Goal: Transaction & Acquisition: Purchase product/service

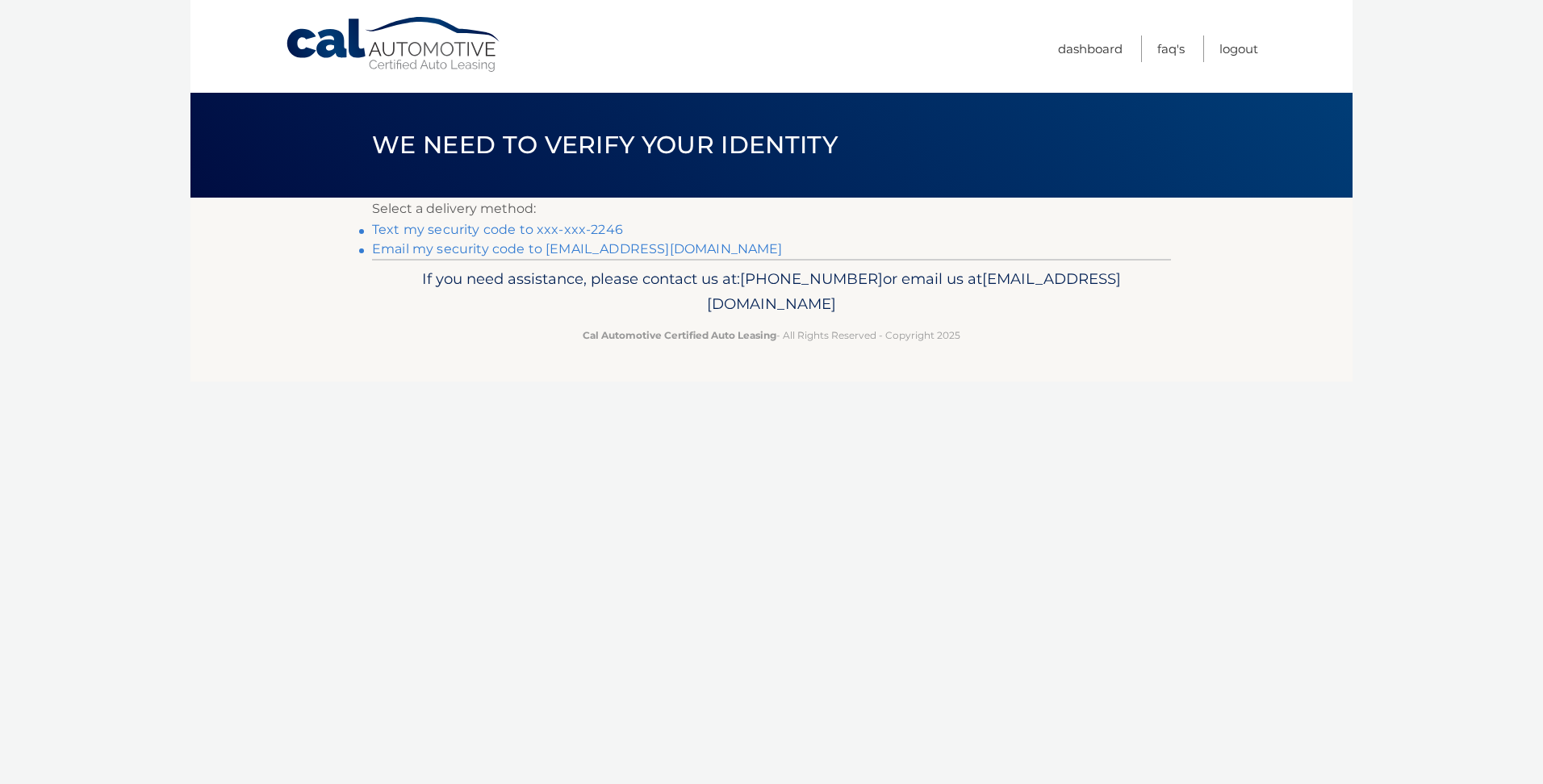
click at [582, 227] on link "Text my security code to xxx-xxx-2246" at bounding box center [497, 229] width 251 height 15
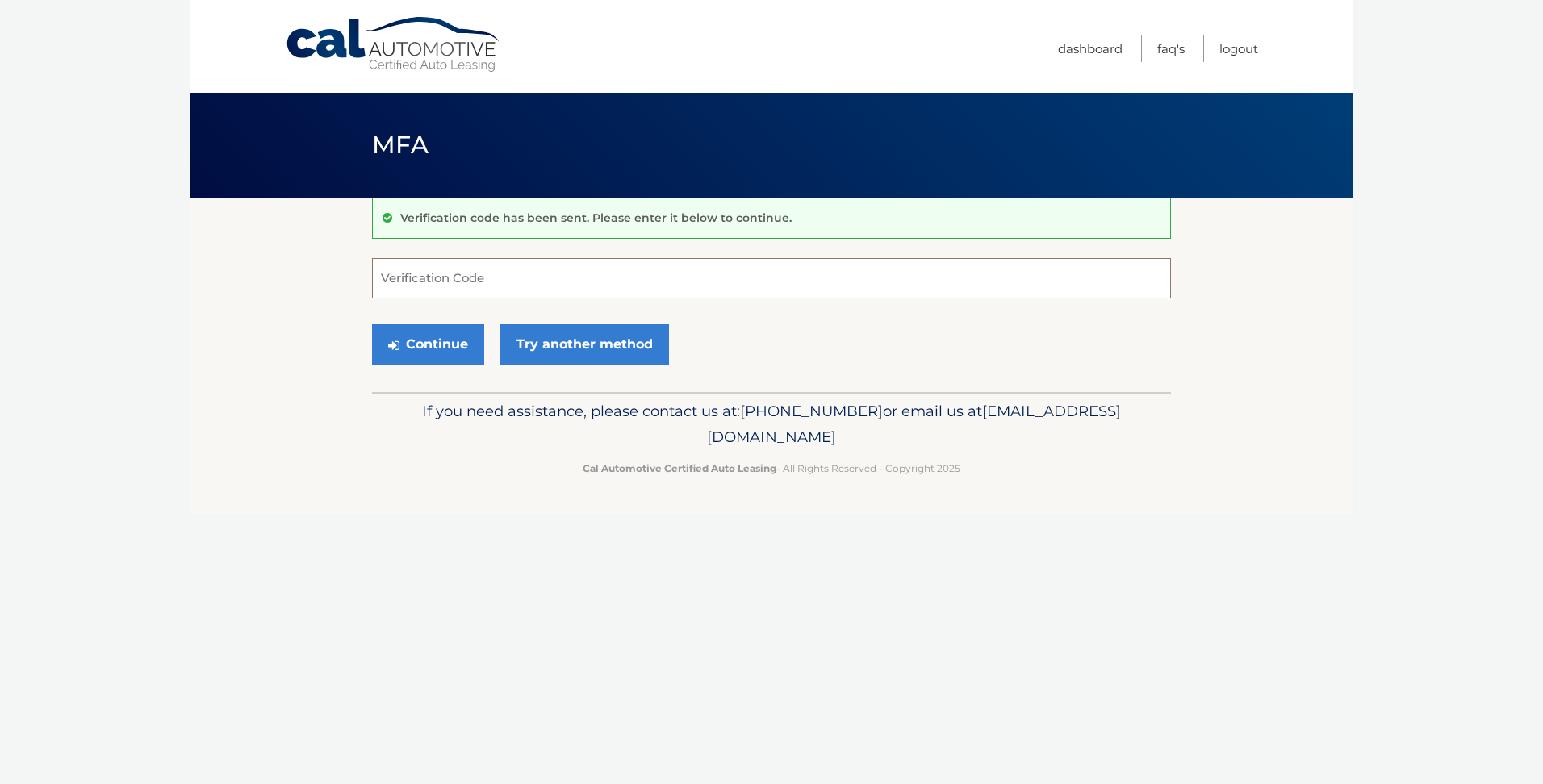
click at [493, 283] on input "Verification Code" at bounding box center [771, 278] width 799 height 40
type input "653238"
click at [437, 335] on button "Continue" at bounding box center [428, 344] width 112 height 40
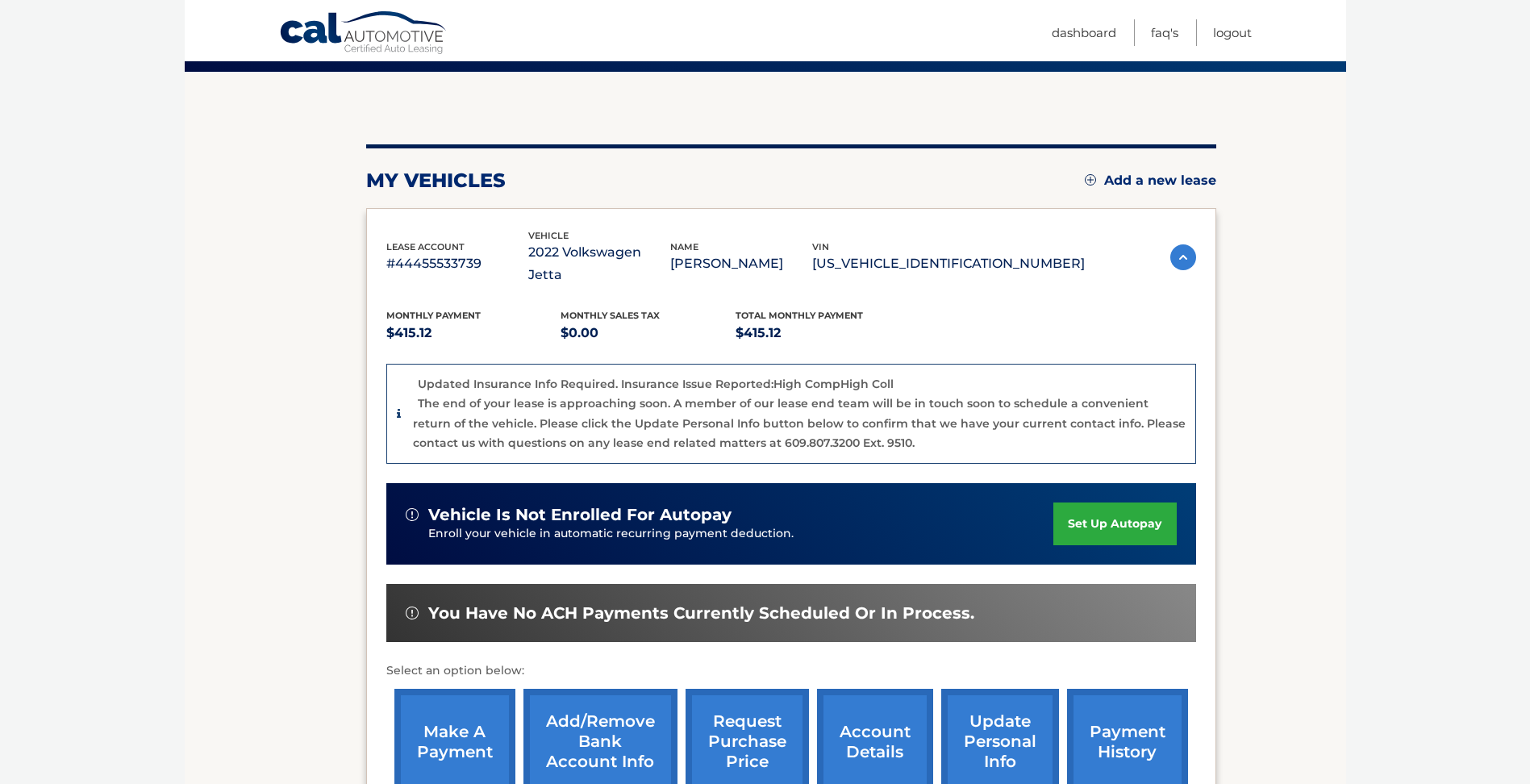
scroll to position [162, 0]
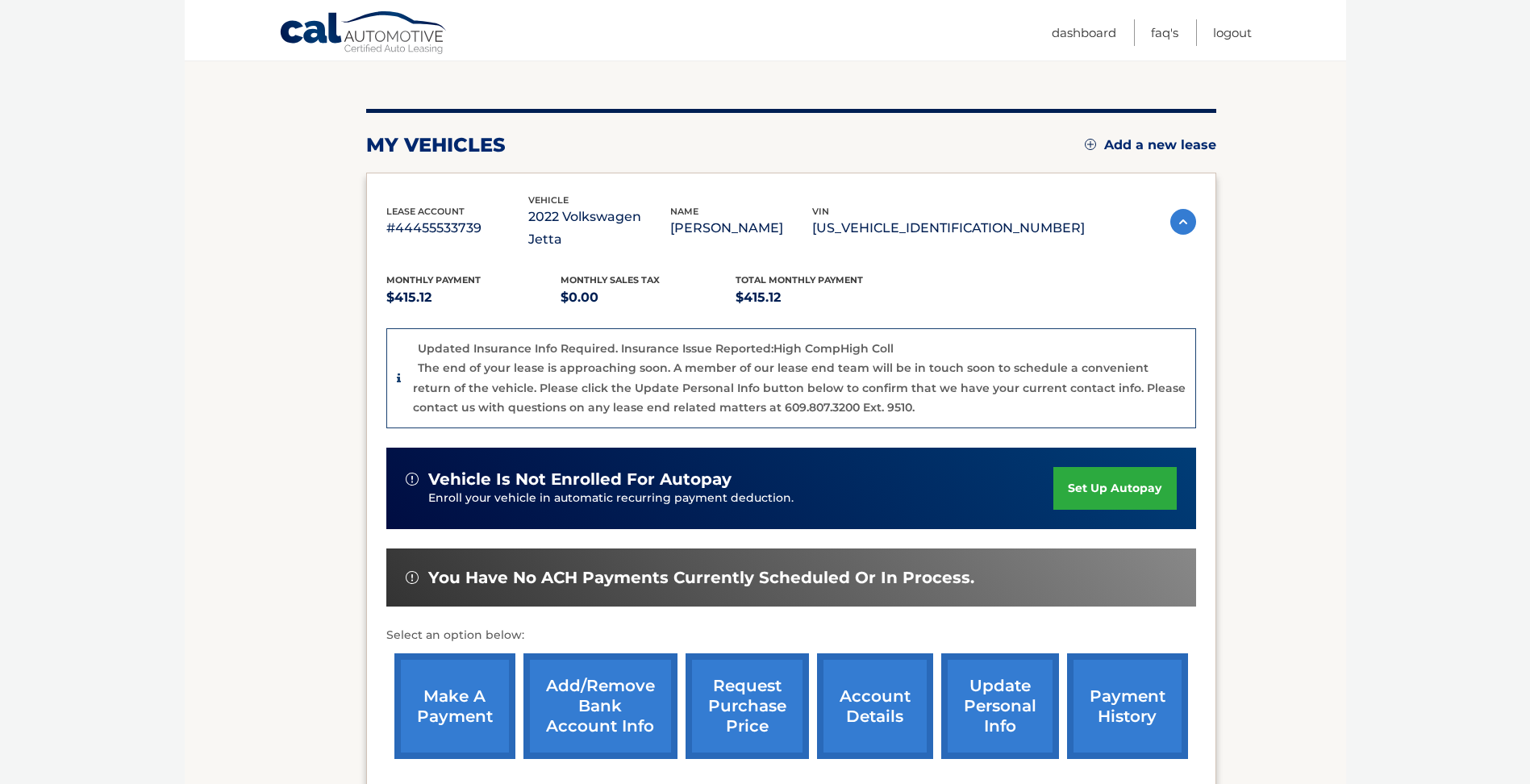
click at [614, 685] on link "Add/Remove bank account info" at bounding box center [601, 706] width 155 height 106
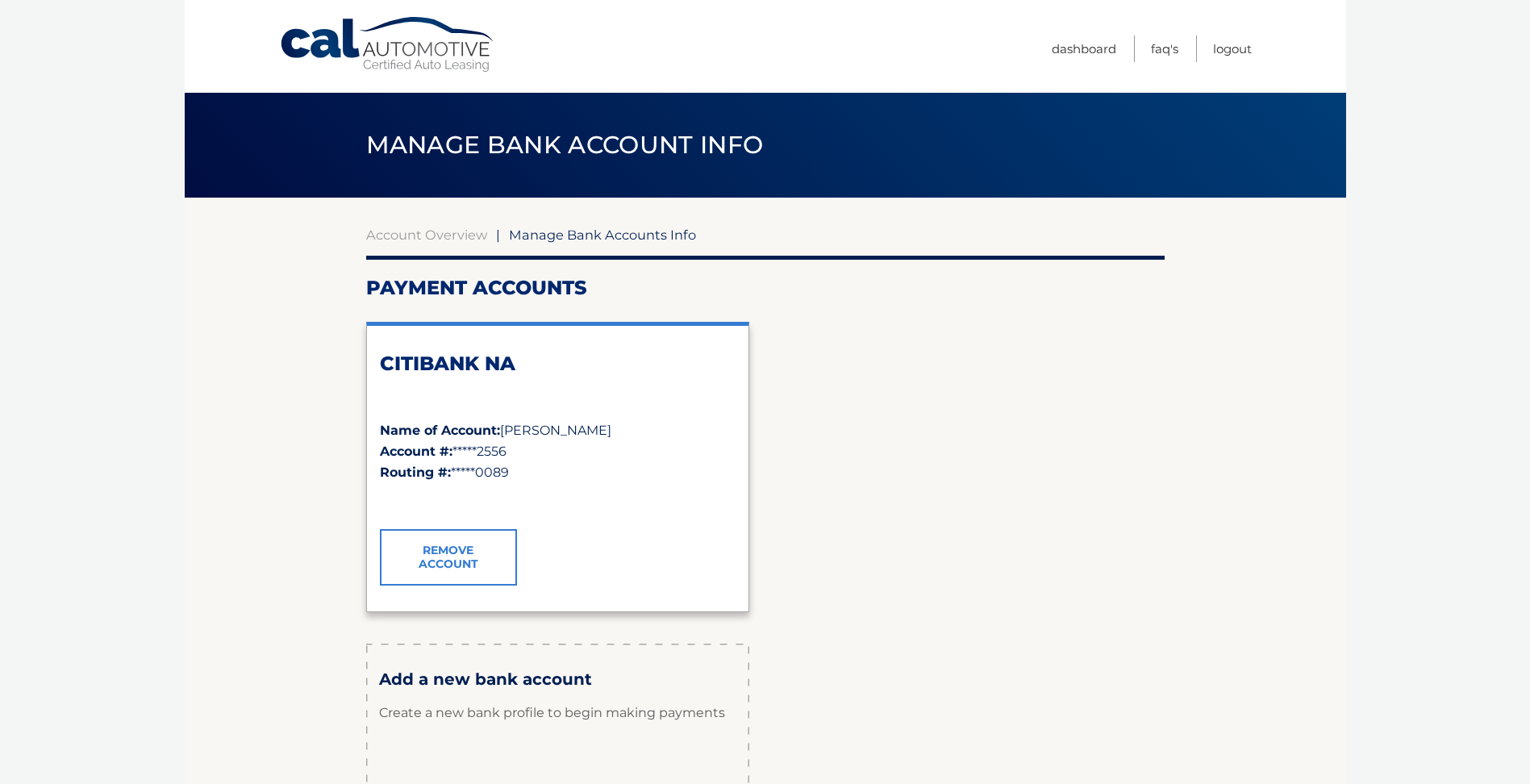
click at [606, 662] on div "Add a new bank account Create a new bank profile to begin making payments Set U…" at bounding box center [557, 756] width 383 height 226
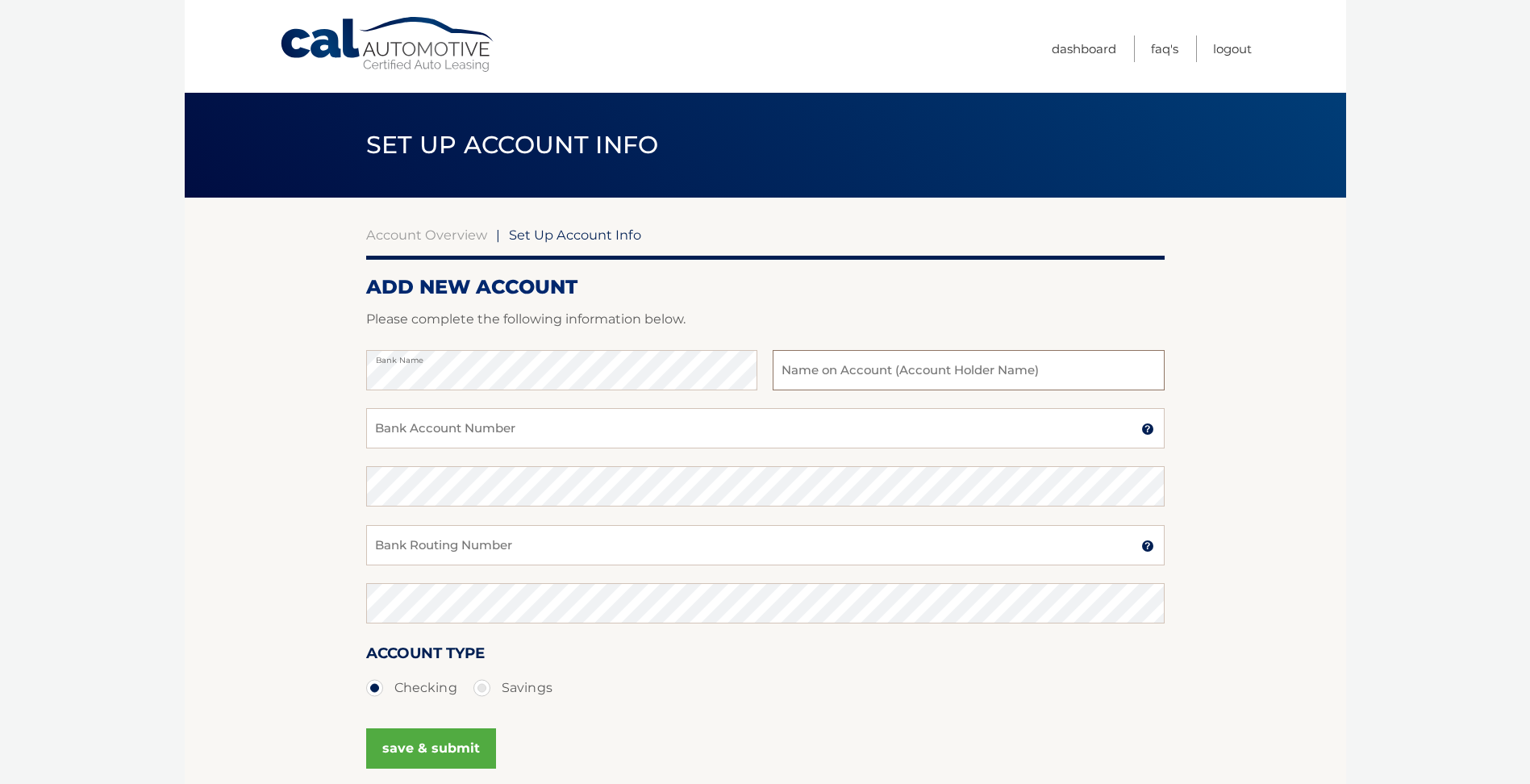
click at [999, 360] on input "text" at bounding box center [968, 369] width 392 height 40
type input "[PERSON_NAME]"
click at [586, 430] on input "Bank Account Number" at bounding box center [765, 428] width 798 height 40
type input "25035111"
click at [438, 533] on input "Bank Routing Number" at bounding box center [765, 544] width 798 height 40
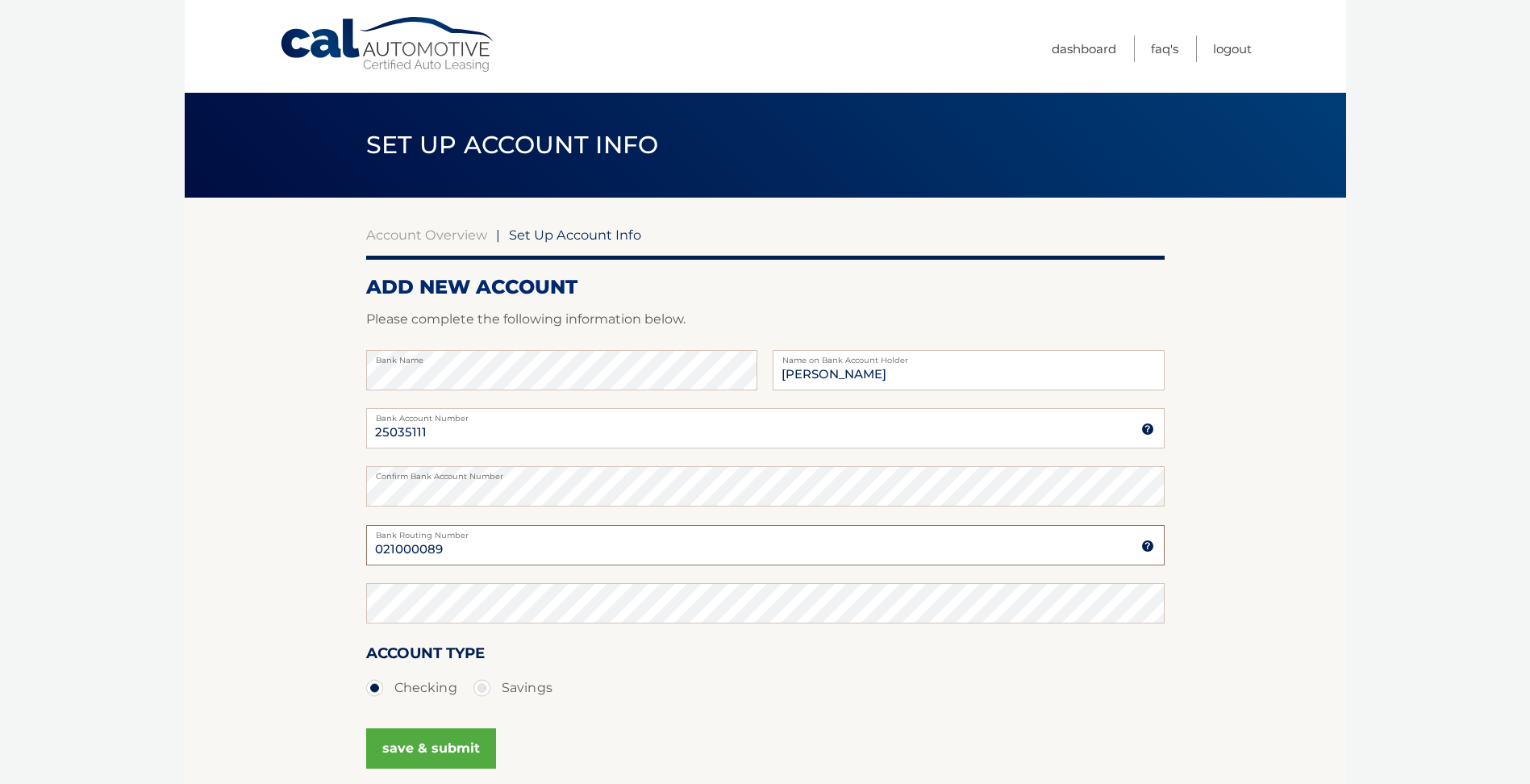
type input "021000089"
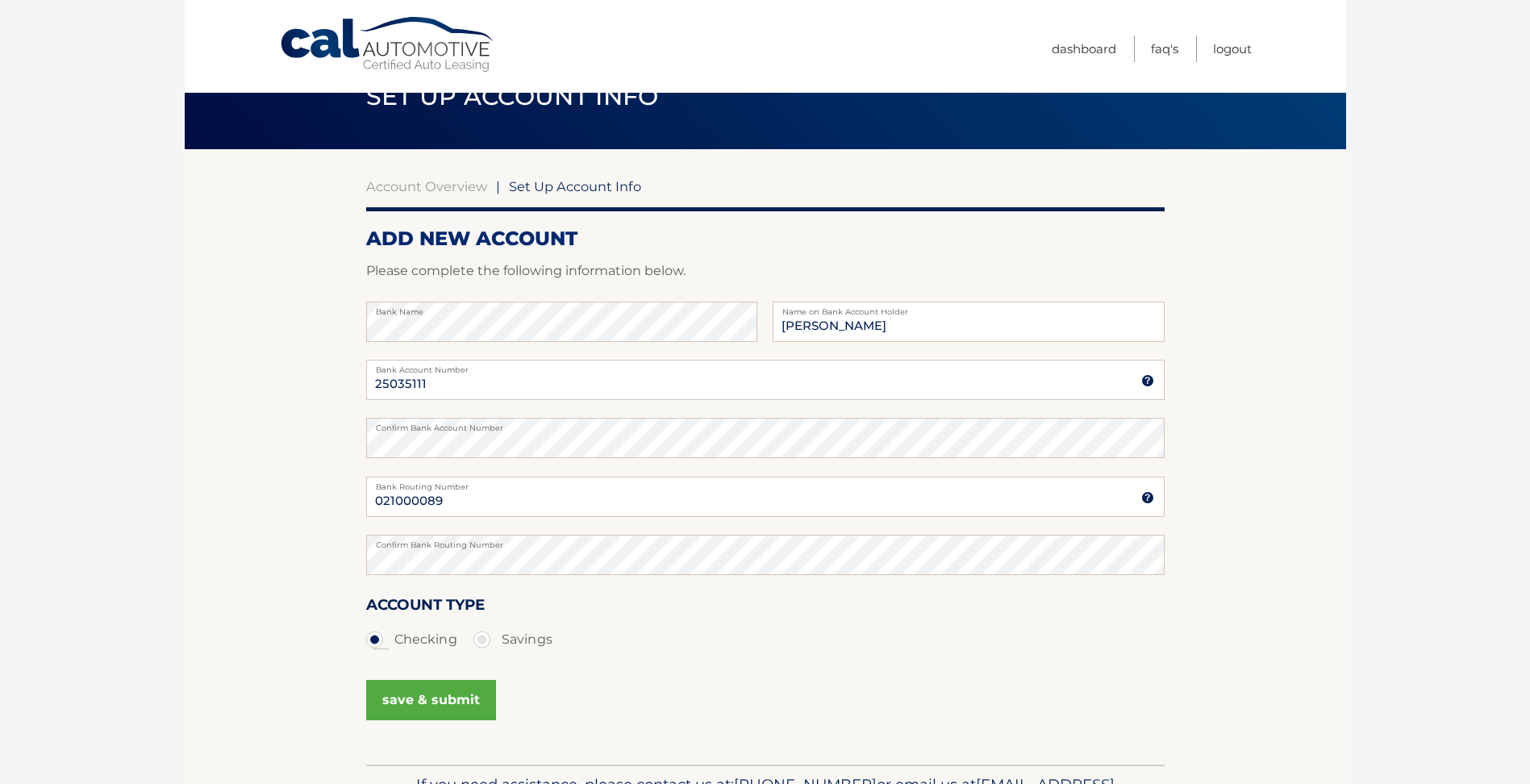
scroll to position [152, 0]
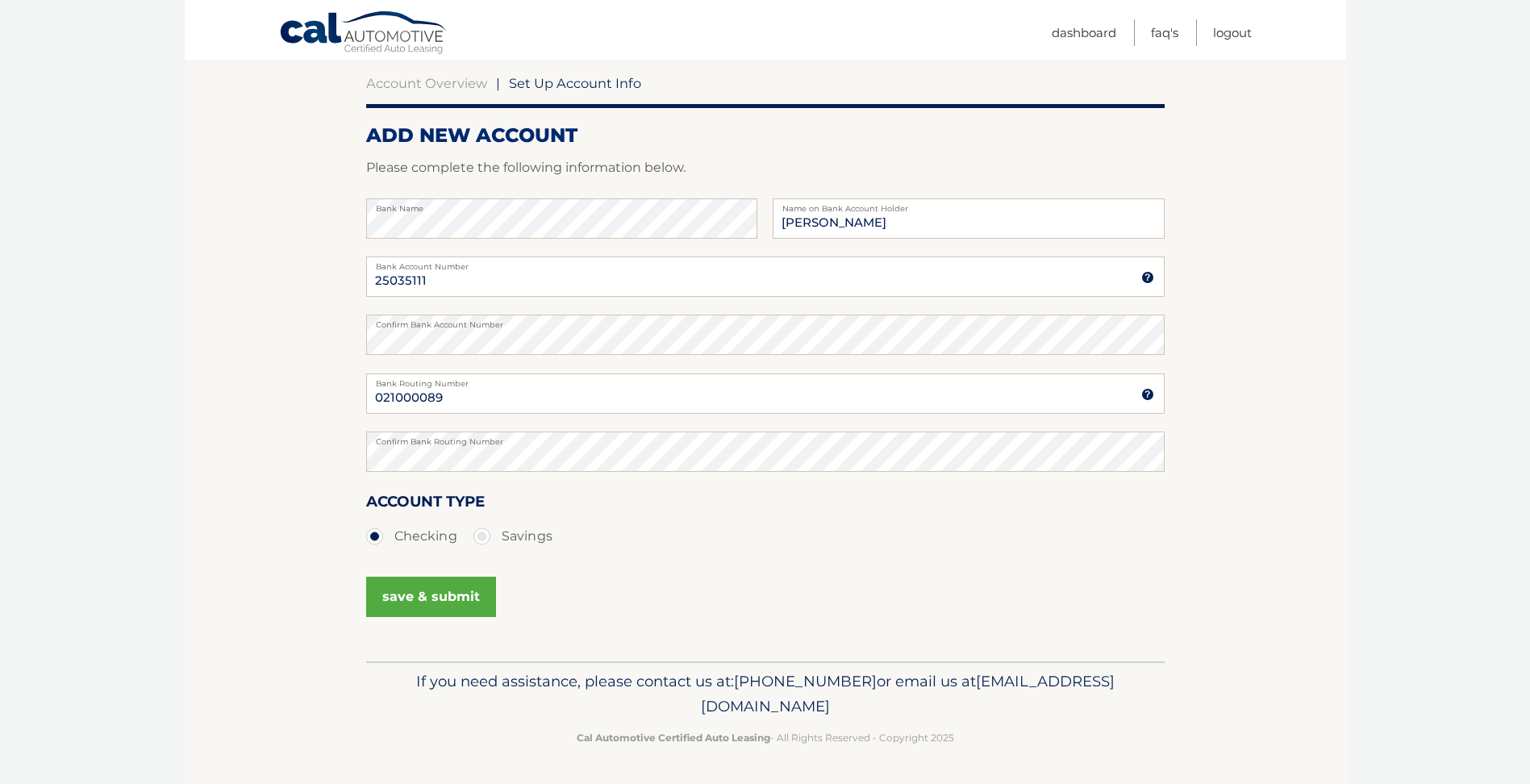
click at [436, 594] on button "save & submit" at bounding box center [431, 596] width 130 height 40
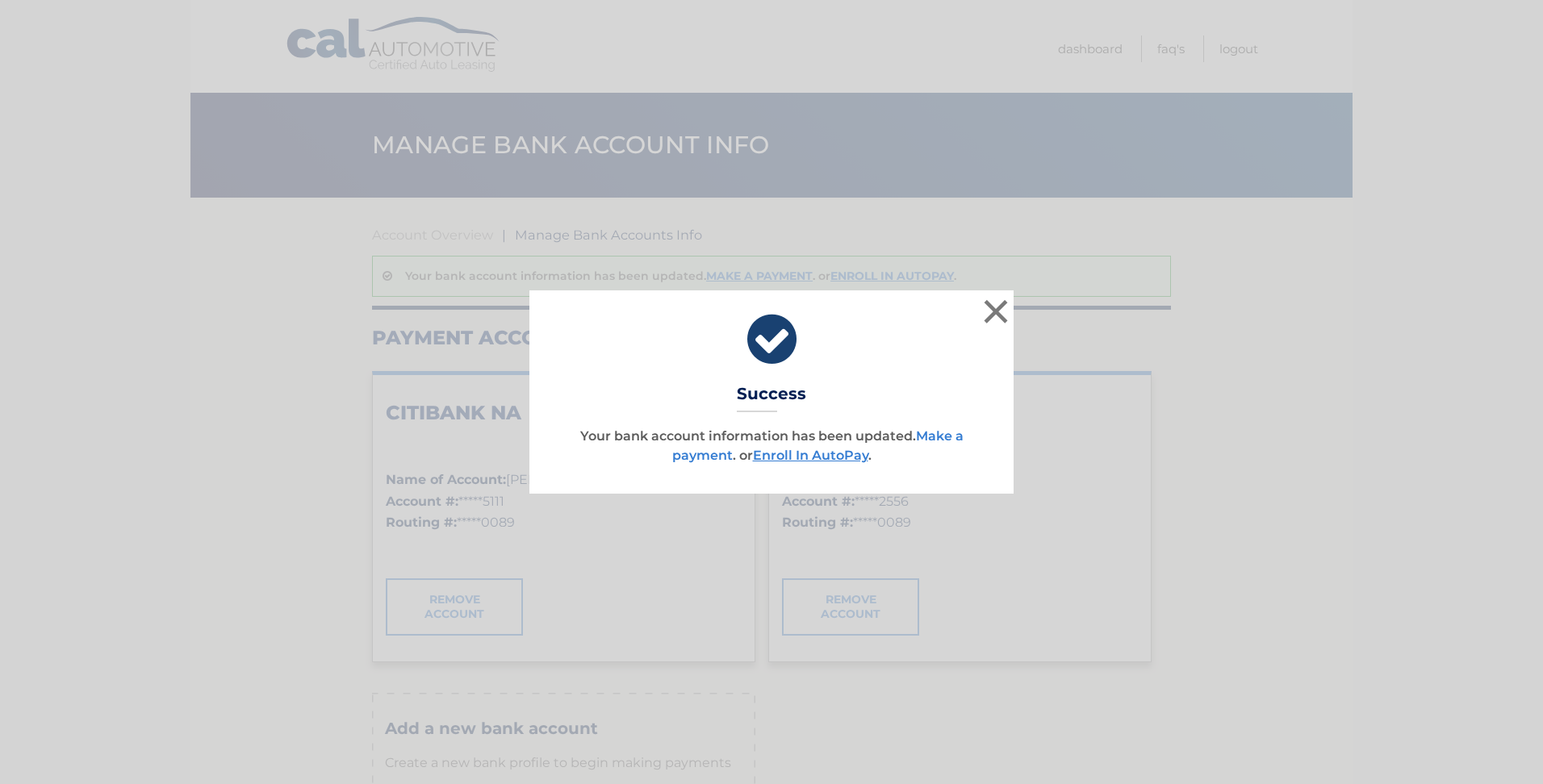
click at [945, 439] on link "Make a payment" at bounding box center [818, 445] width 291 height 35
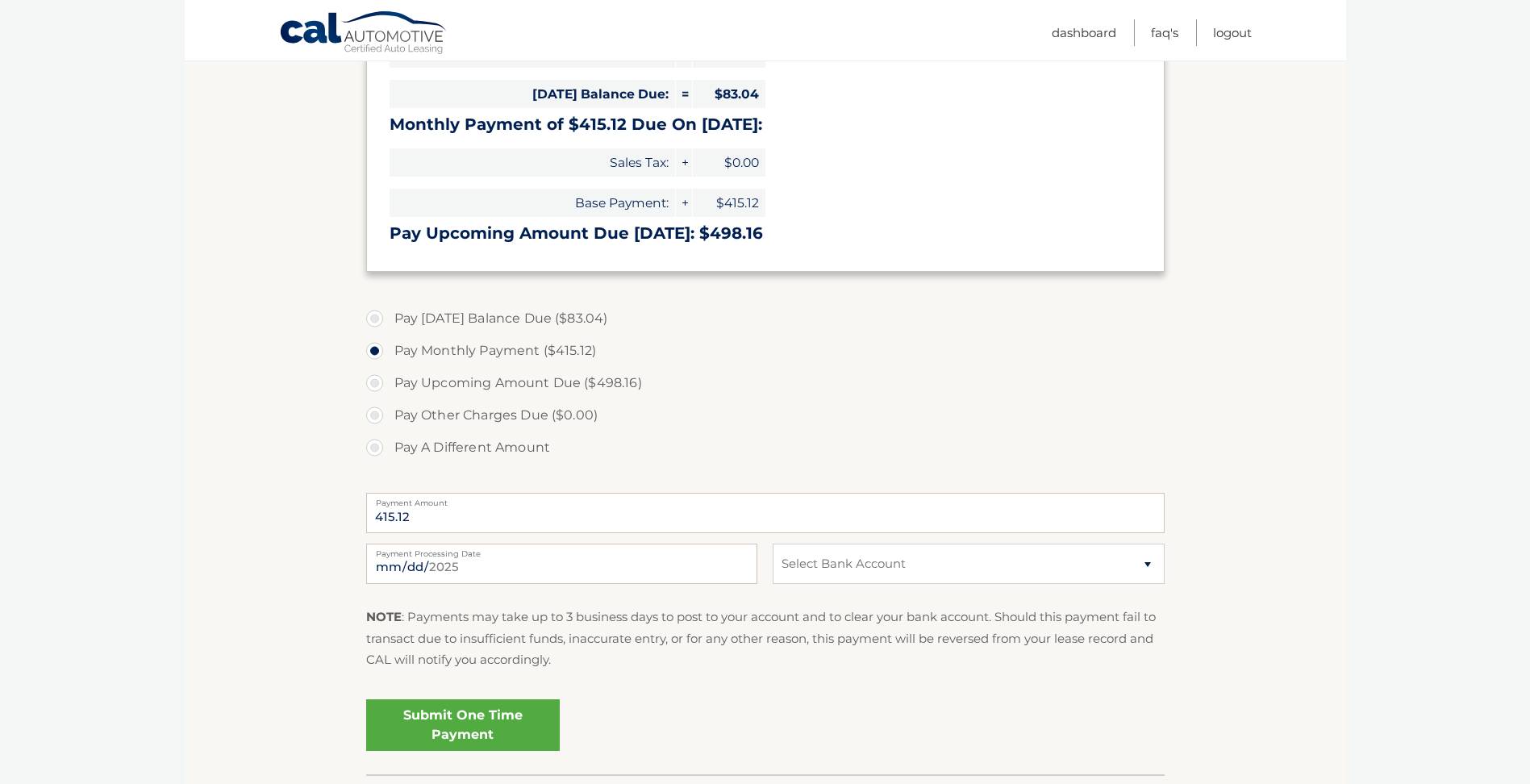
scroll to position [403, 0]
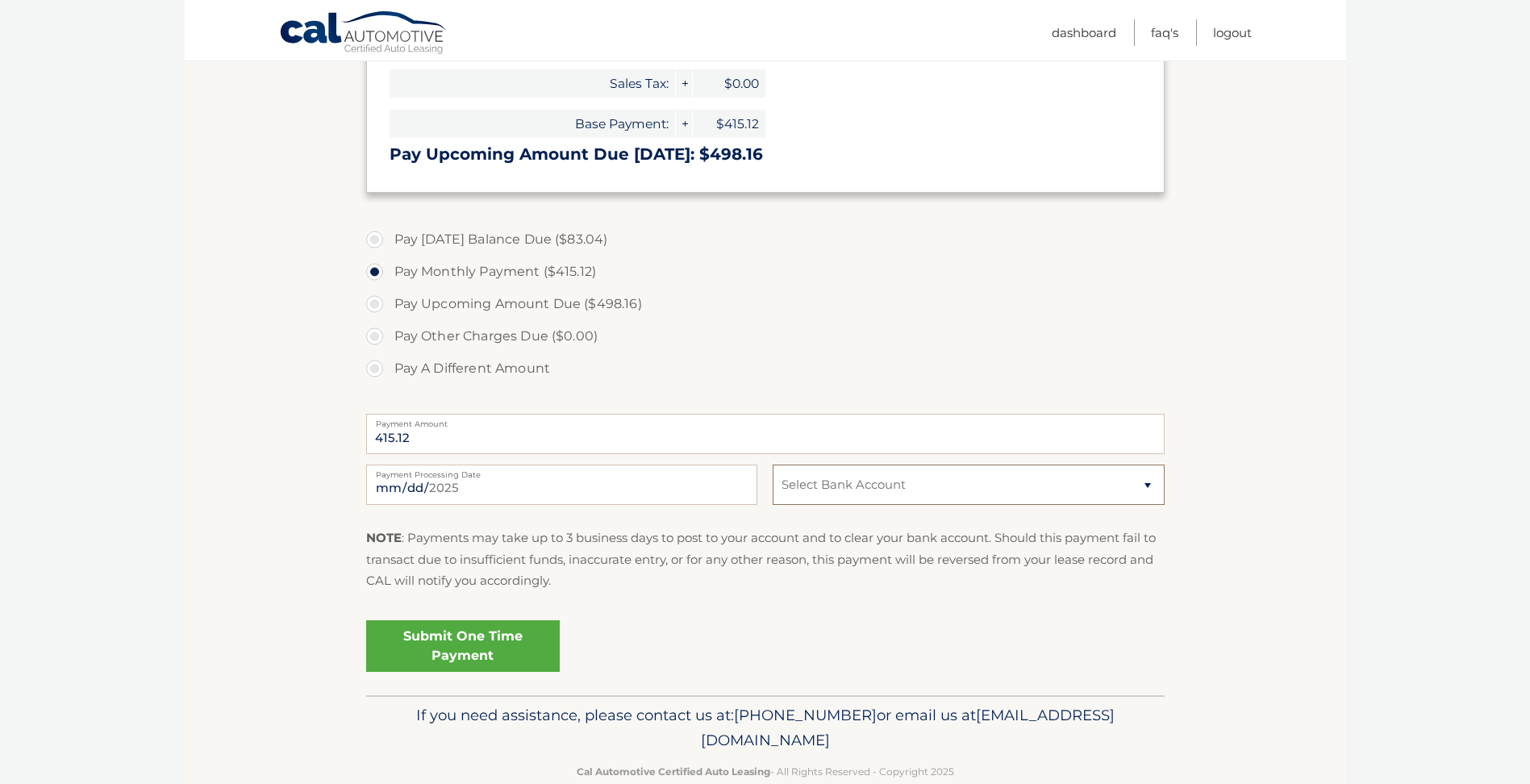
click at [1149, 487] on select "Select Bank Account Checking CITIBANK NA *****5111 Checking CITIBANK NA *****25…" at bounding box center [968, 484] width 392 height 40
select select "NjJlNDQ3M2ItNTU3Ni00ZGY3LWE0NjQtYWVhNjk1MmFlNzFl"
click at [773, 464] on select "Select Bank Account Checking CITIBANK NA *****5111 Checking CITIBANK NA *****25…" at bounding box center [968, 484] width 392 height 40
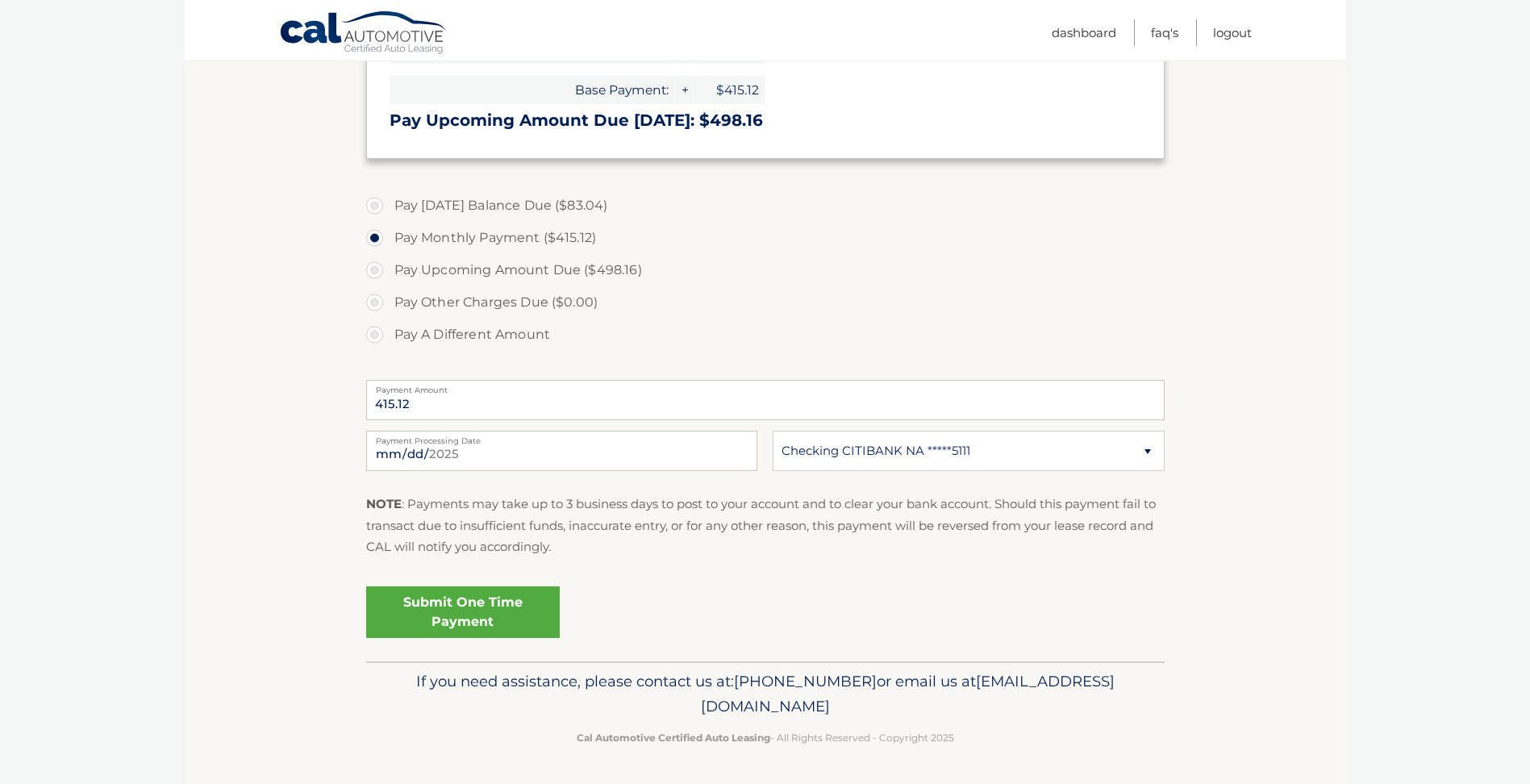
click at [453, 599] on link "Submit One Time Payment" at bounding box center [463, 612] width 194 height 51
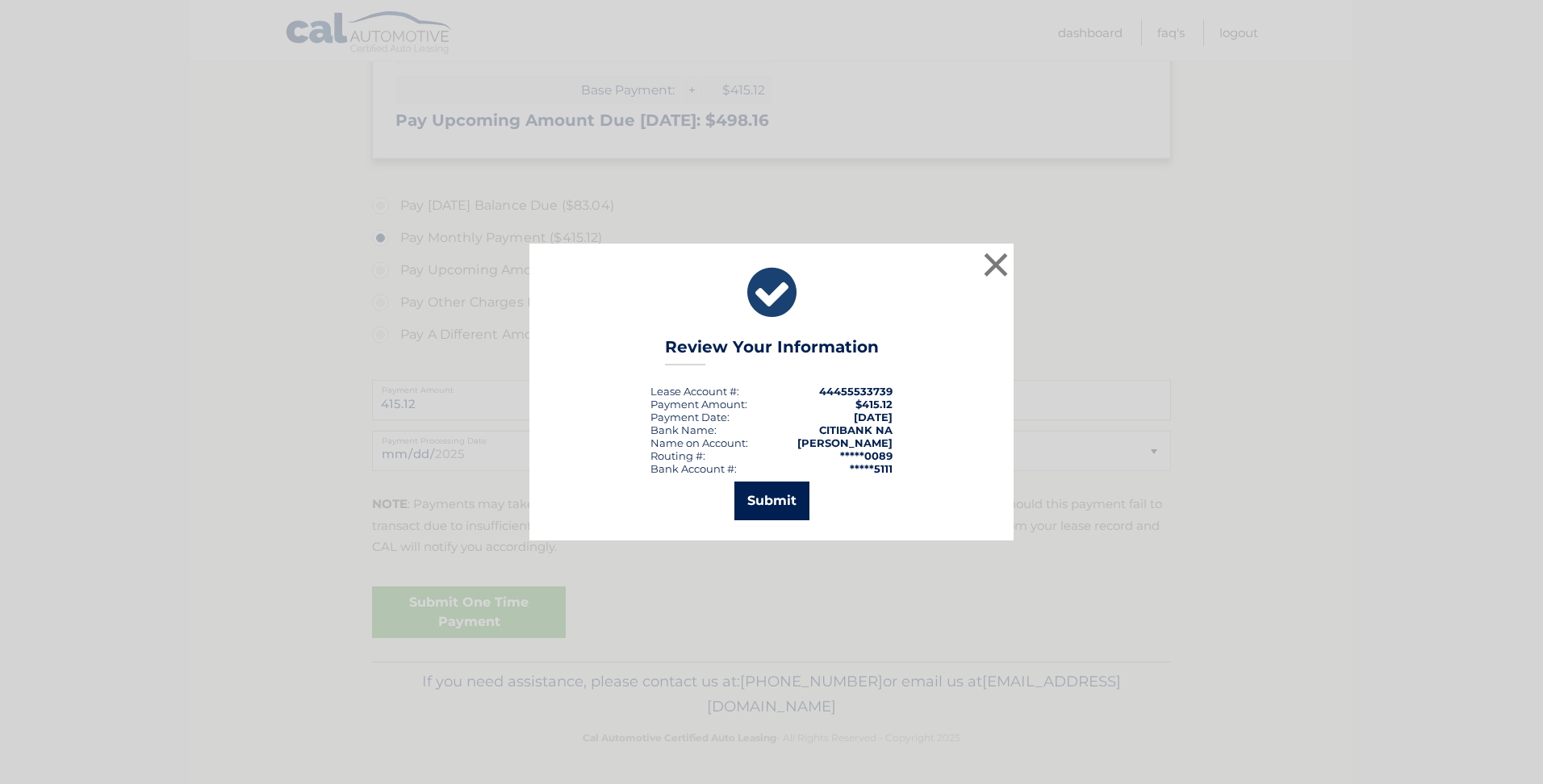
click at [762, 488] on button "Submit" at bounding box center [772, 501] width 75 height 39
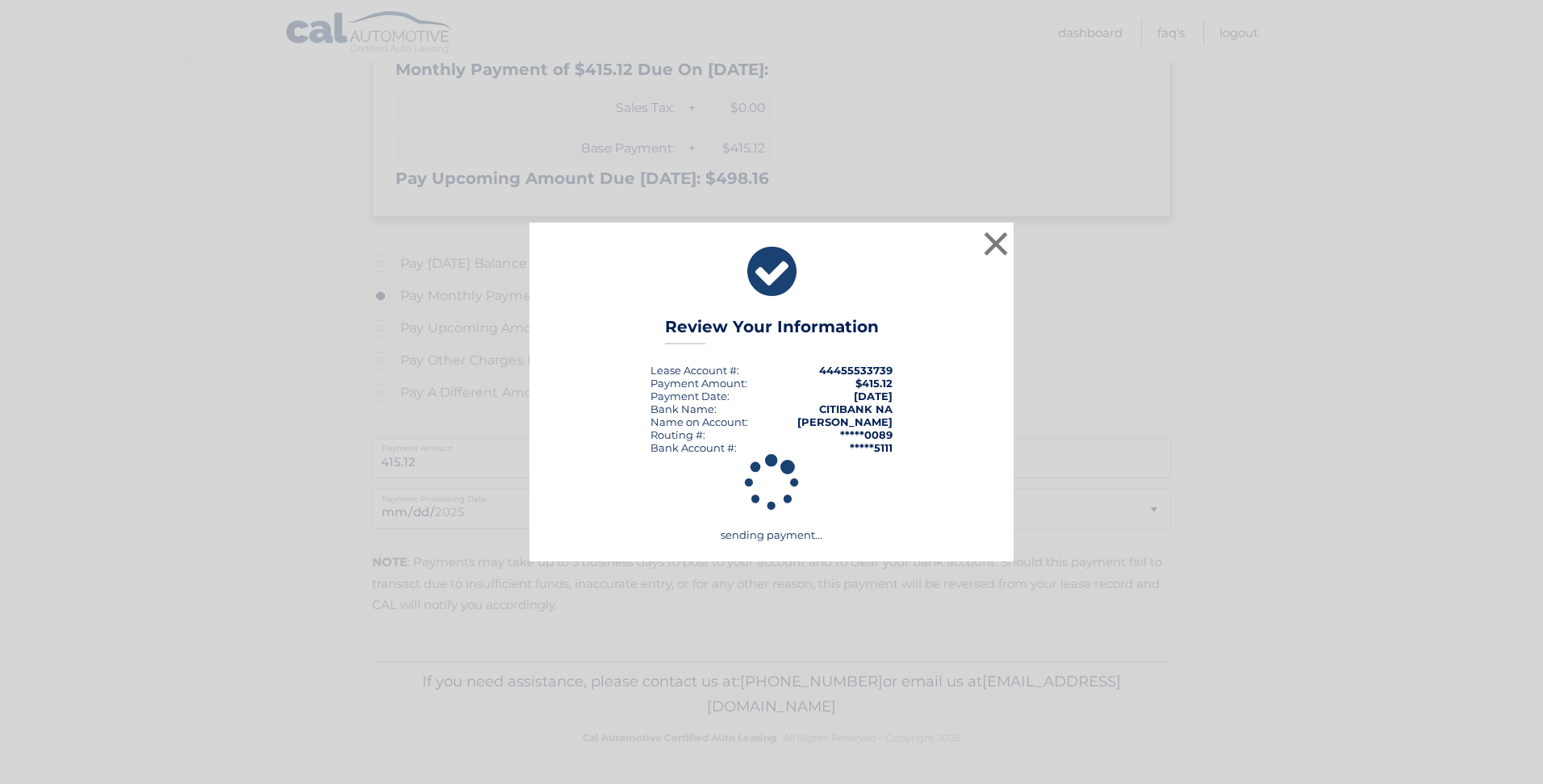
scroll to position [379, 0]
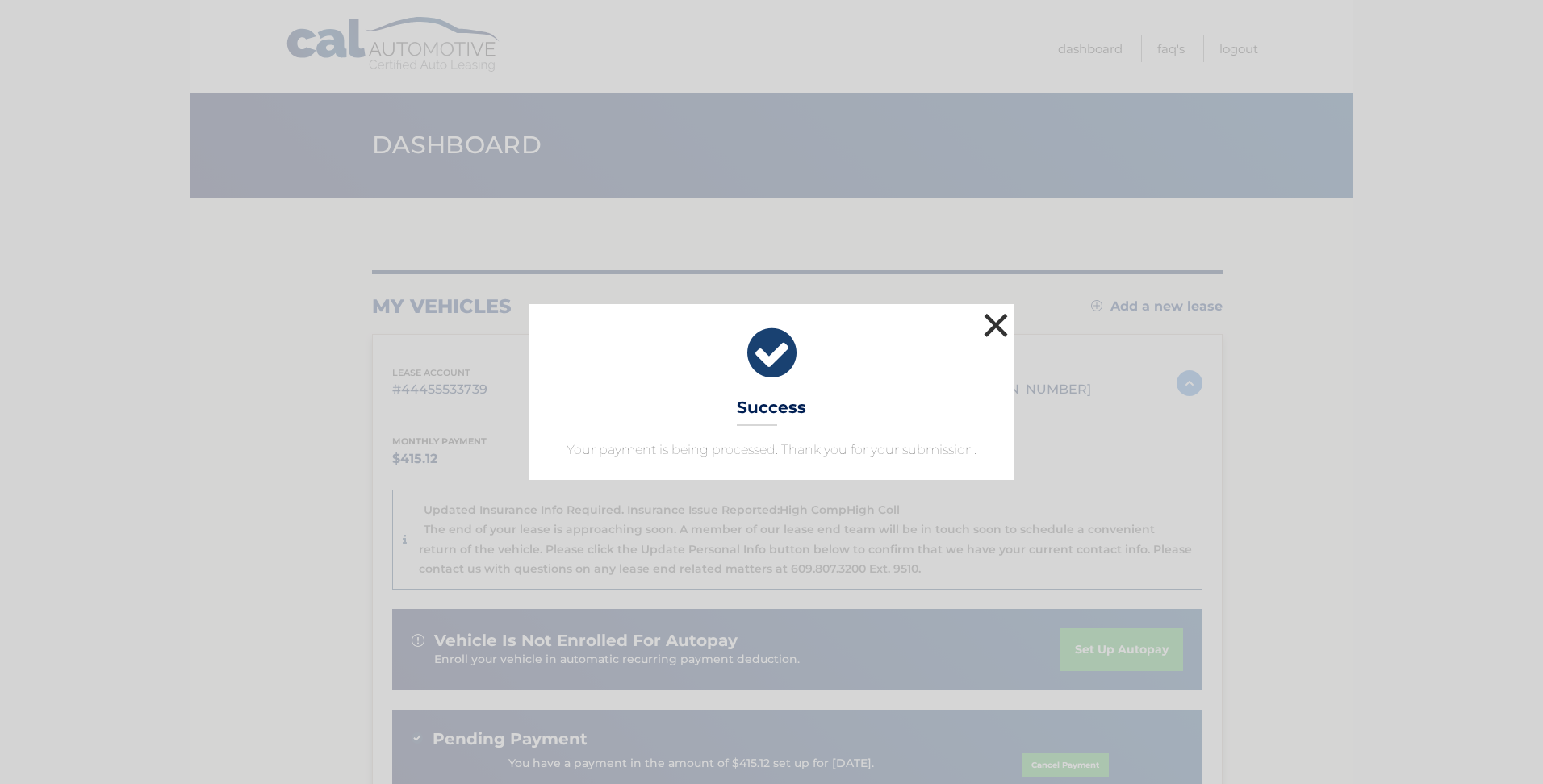
click at [1001, 321] on button "×" at bounding box center [996, 325] width 32 height 32
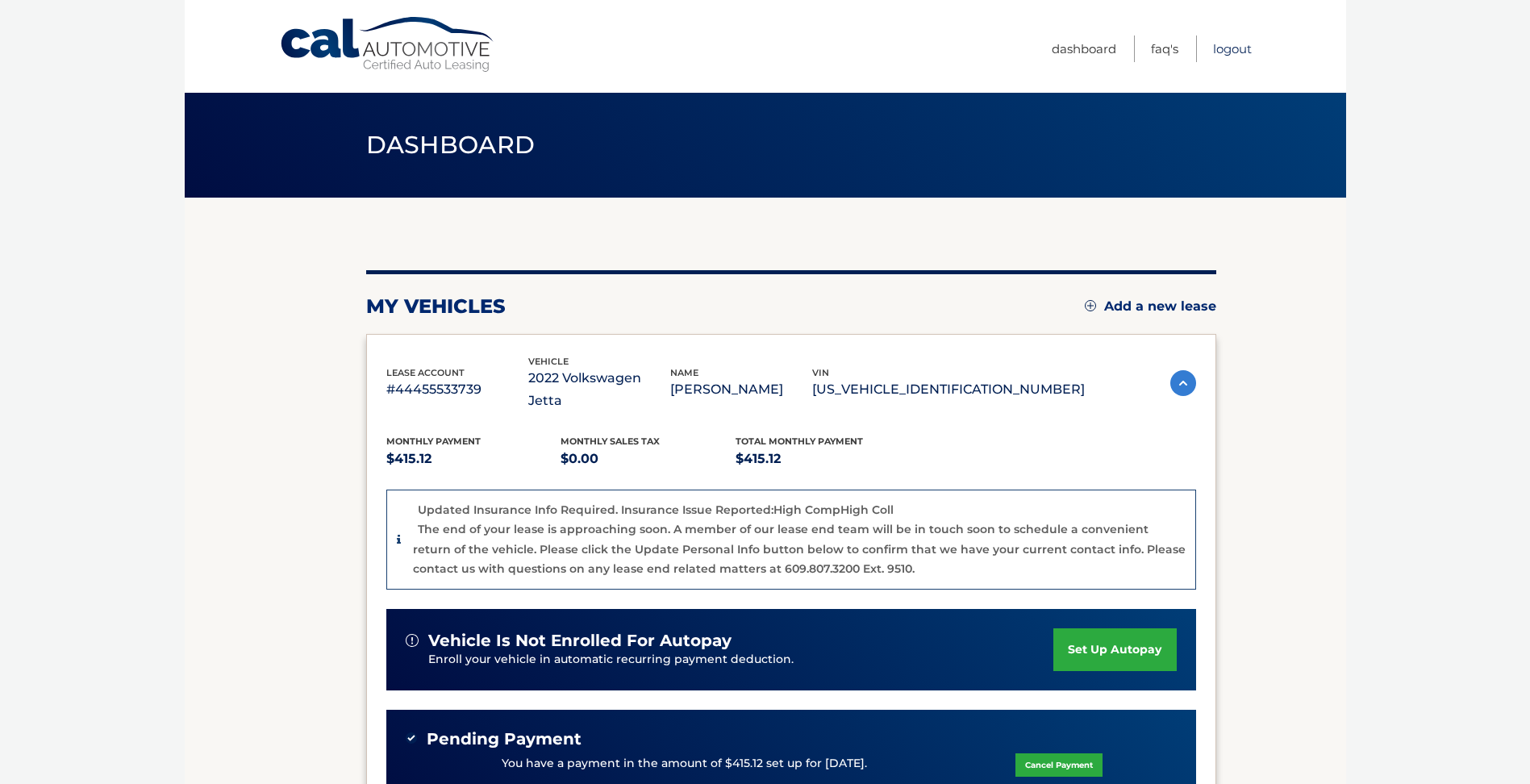
click at [1233, 48] on link "Logout" at bounding box center [1233, 49] width 39 height 27
